Goal: Information Seeking & Learning: Learn about a topic

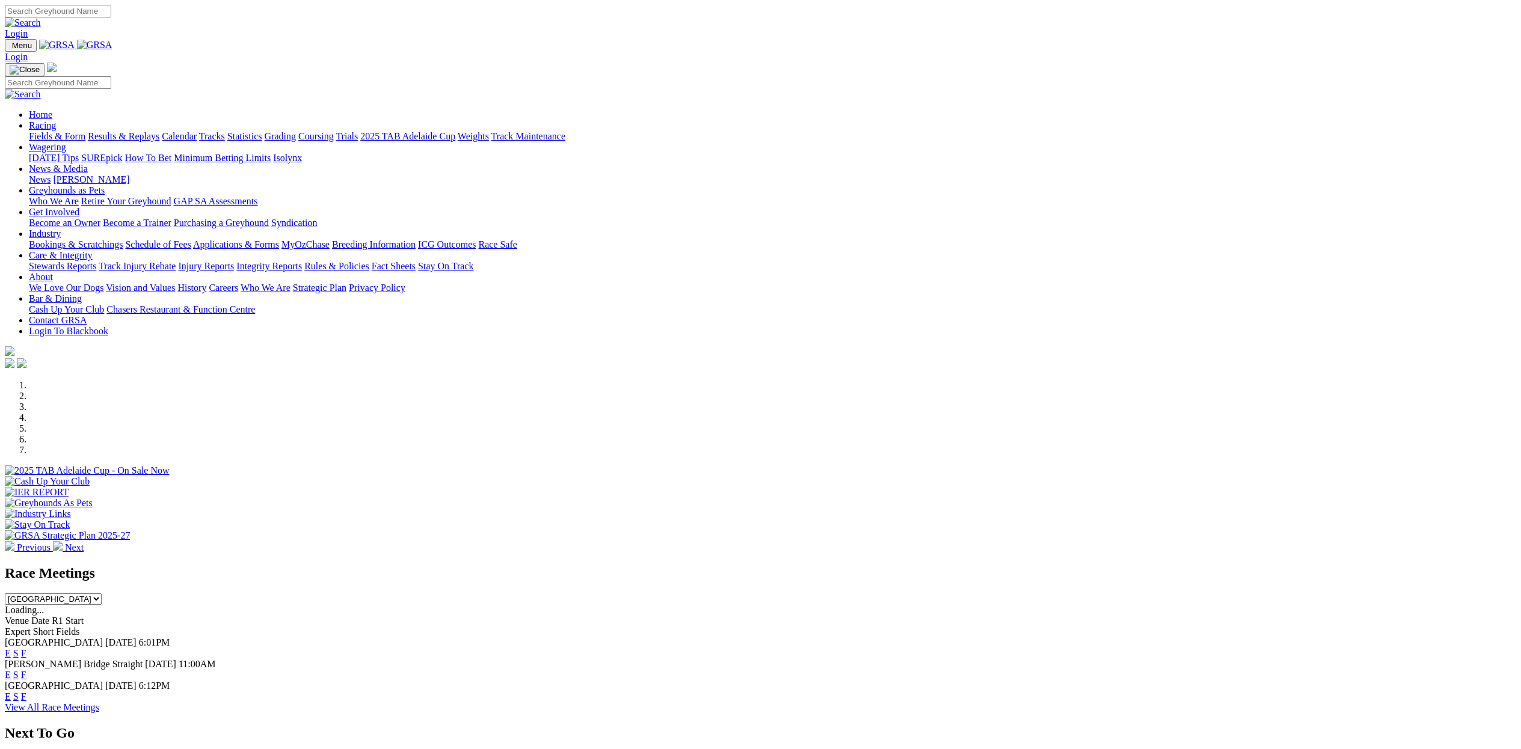
scroll to position [115, 0]
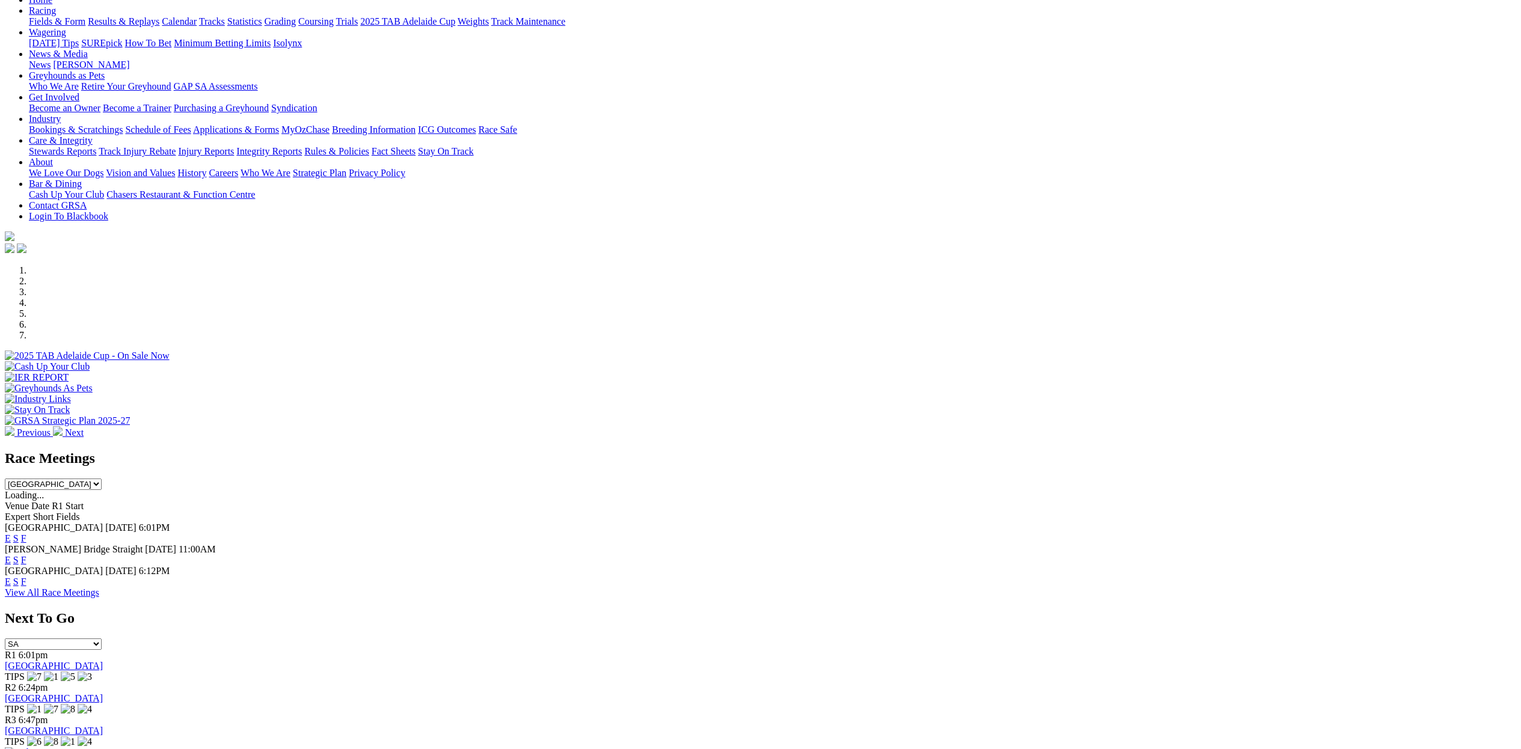
click at [102, 479] on select "South Australia New South Wales Northern Territory Queensland Tasmania Victoria…" at bounding box center [53, 484] width 97 height 11
select select "[GEOGRAPHIC_DATA]"
click at [102, 479] on select "South Australia New South Wales Northern Territory Queensland Tasmania Victoria…" at bounding box center [53, 484] width 97 height 11
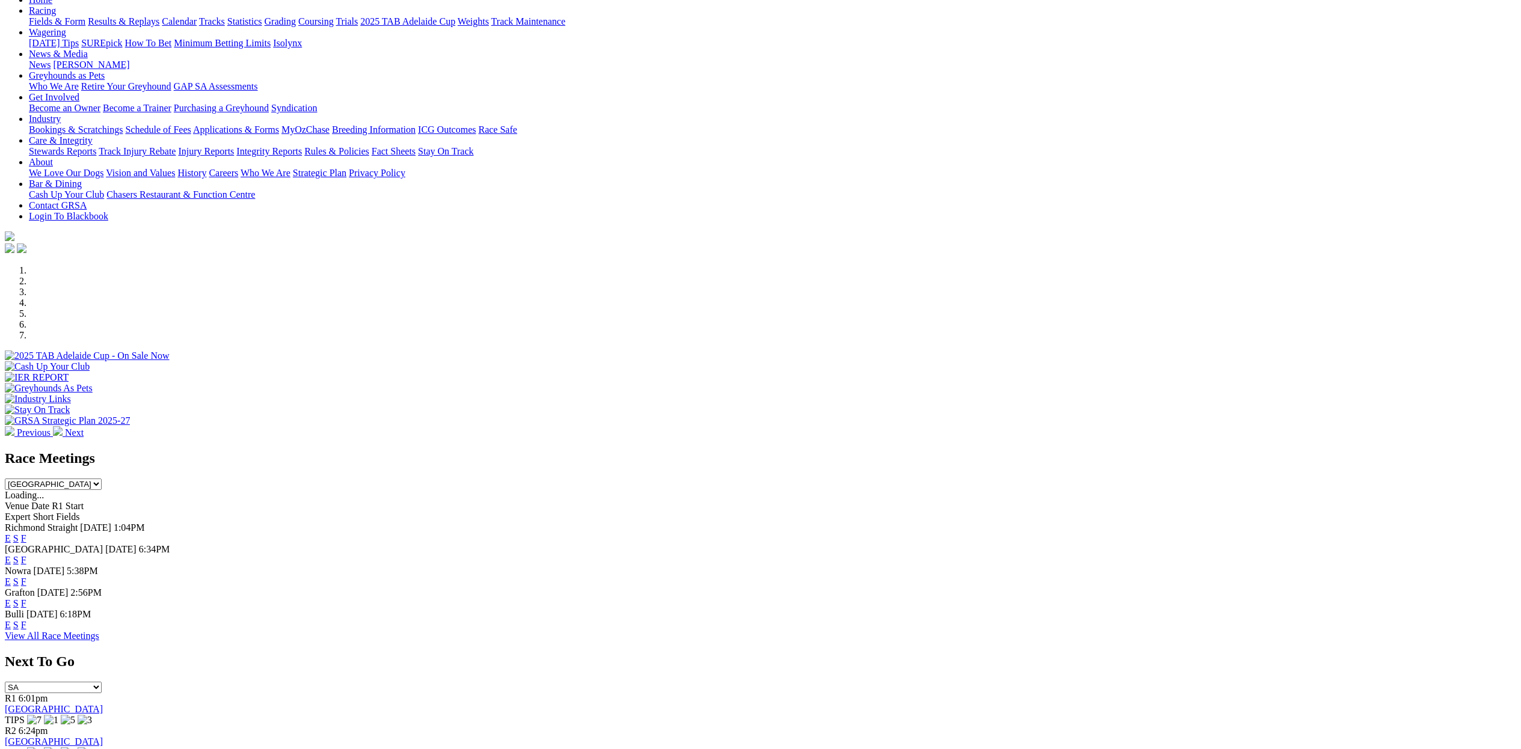
click at [11, 534] on link "E" at bounding box center [8, 539] width 6 height 10
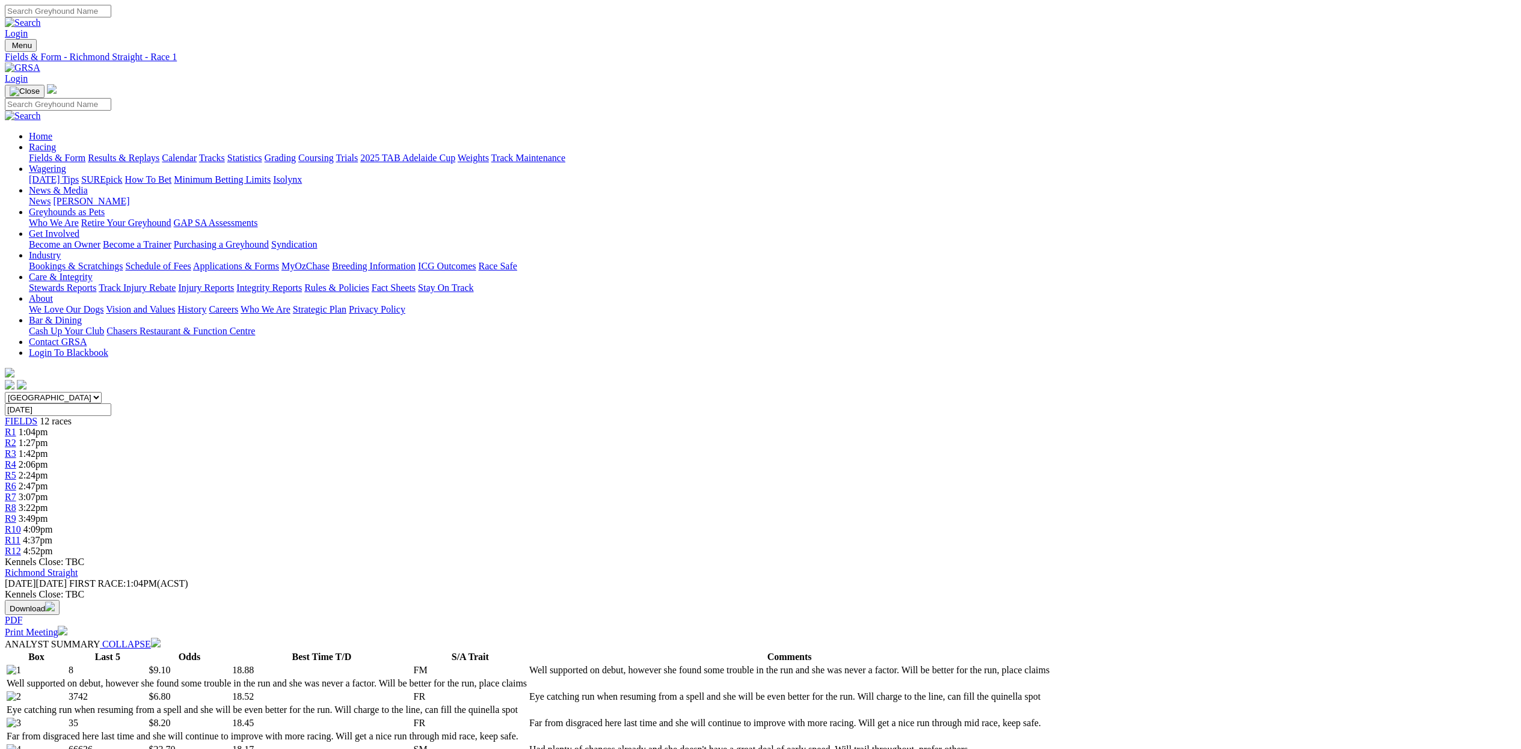
click at [16, 438] on span "R2" at bounding box center [10, 443] width 11 height 10
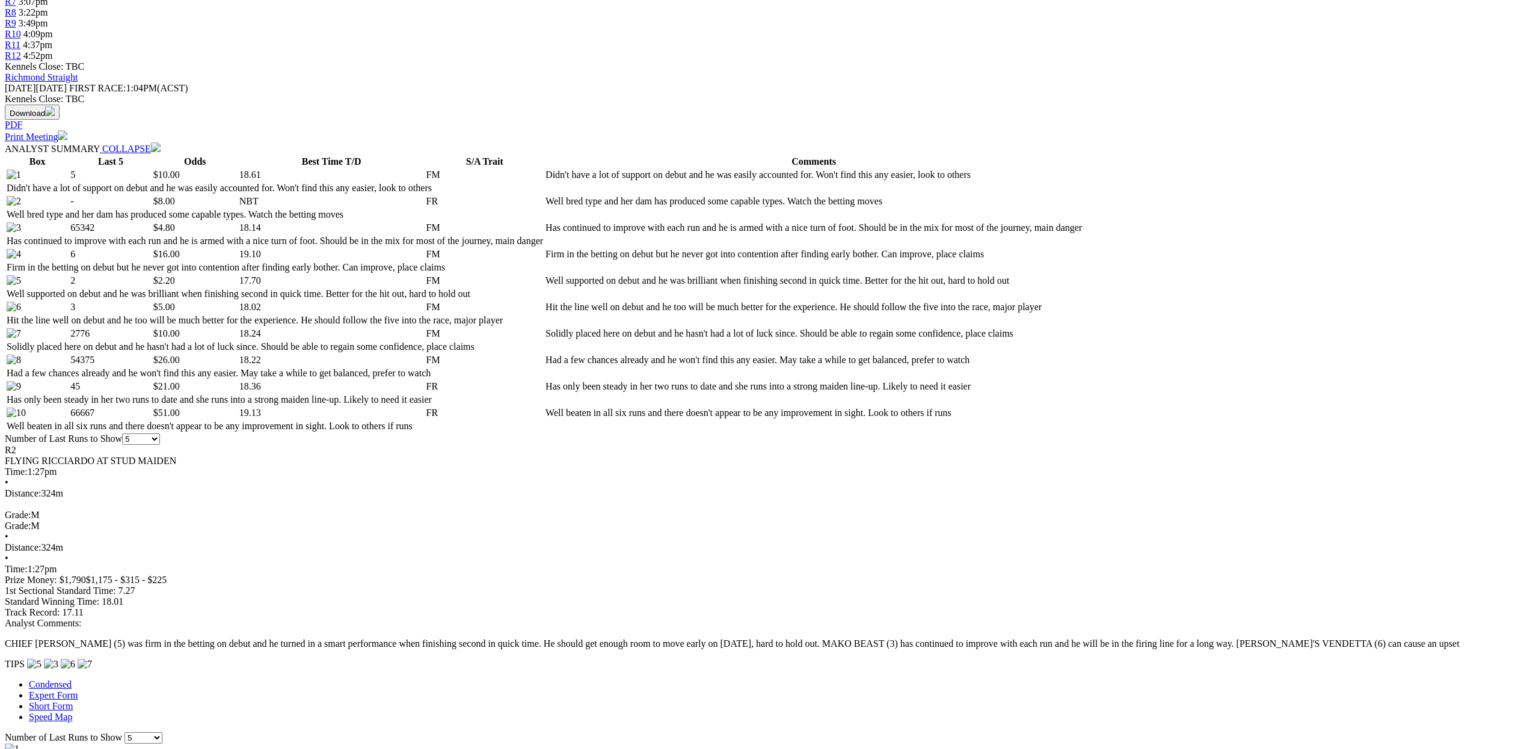
scroll to position [499, 0]
